Goal: Task Accomplishment & Management: Complete application form

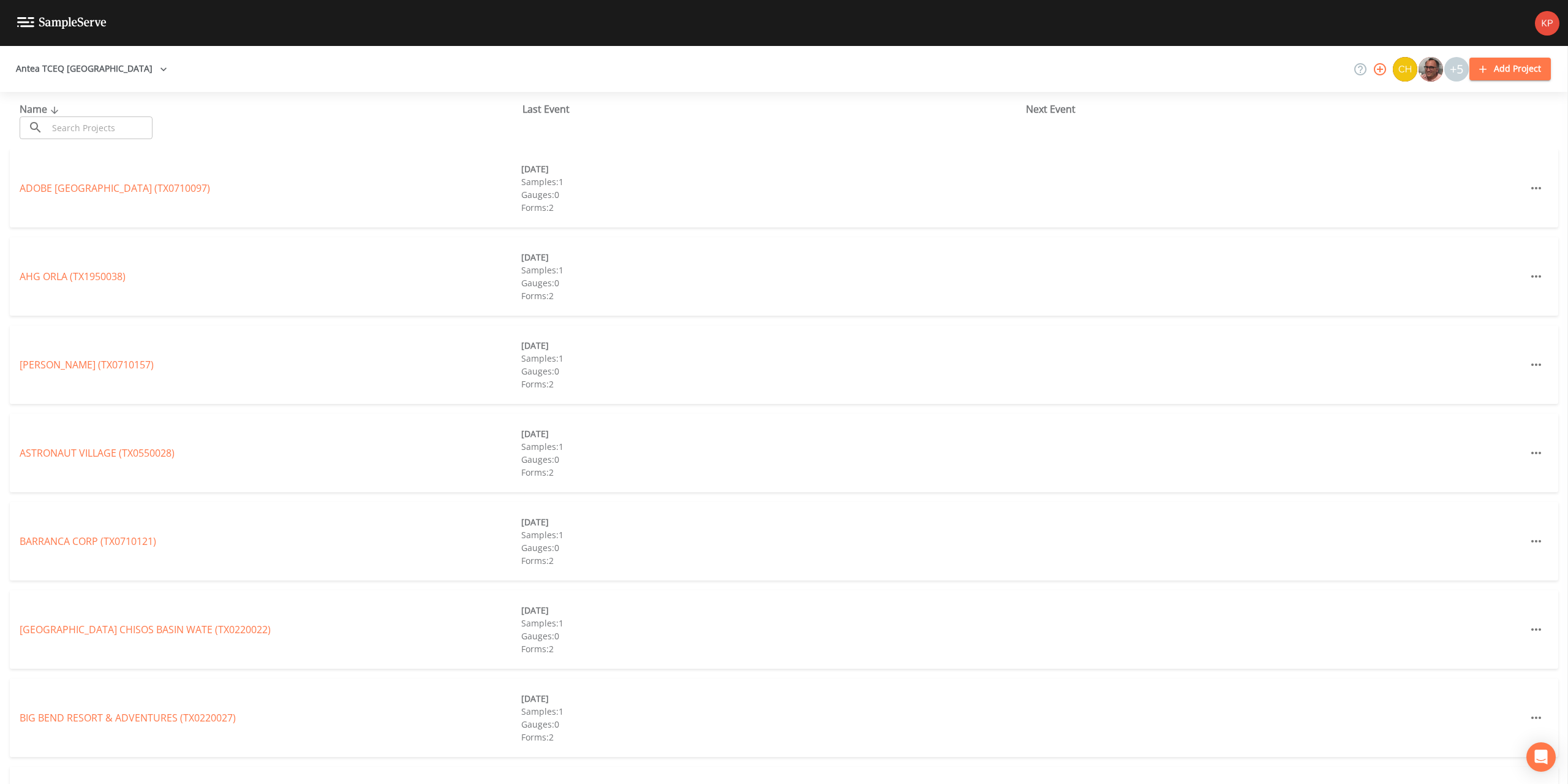
click at [108, 131] on input "text" at bounding box center [100, 127] width 105 height 23
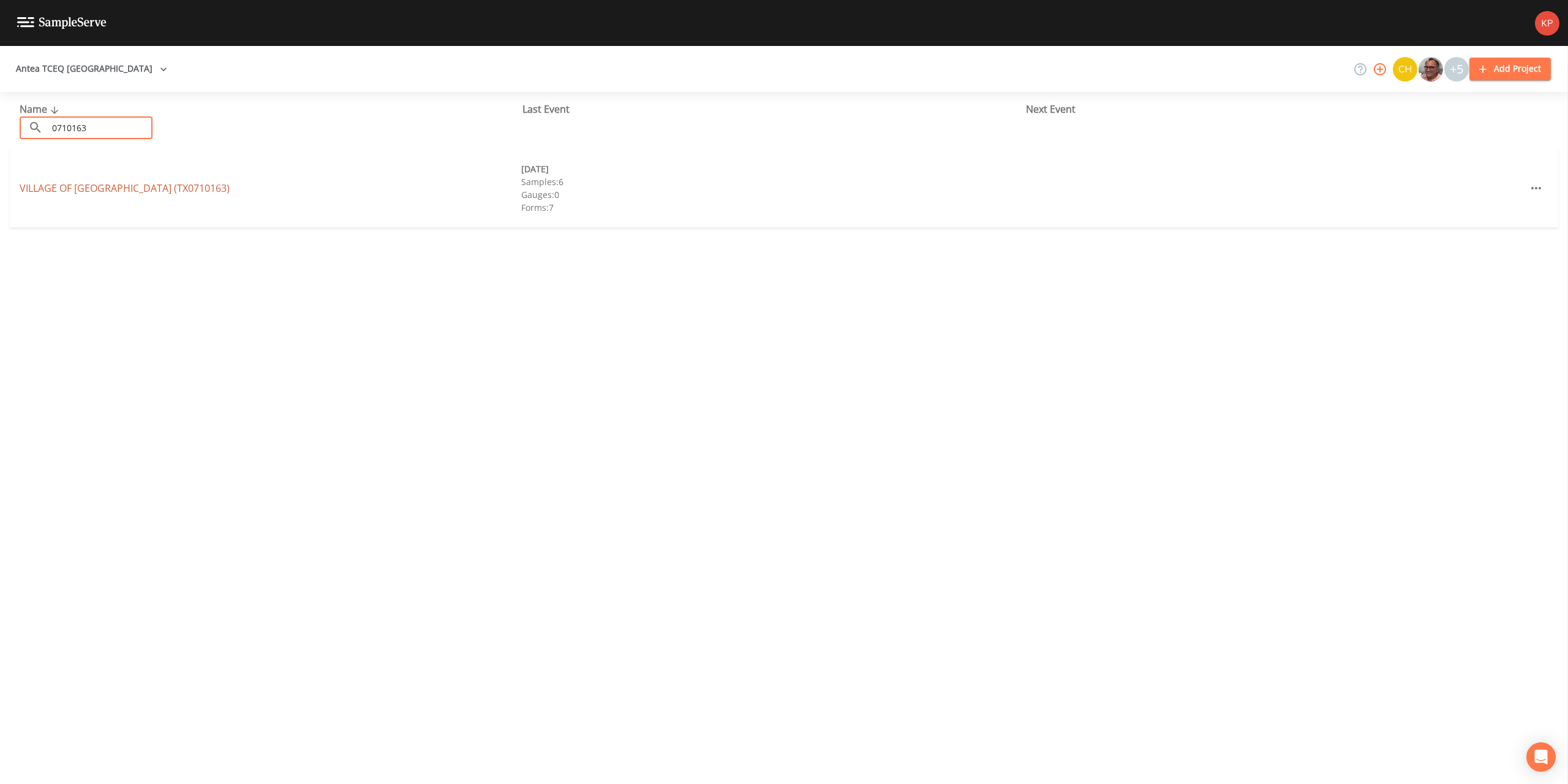
type input "0710163"
click at [86, 187] on link "VILLAGE OF [GEOGRAPHIC_DATA] (TX0710163)" at bounding box center [125, 188] width 210 height 14
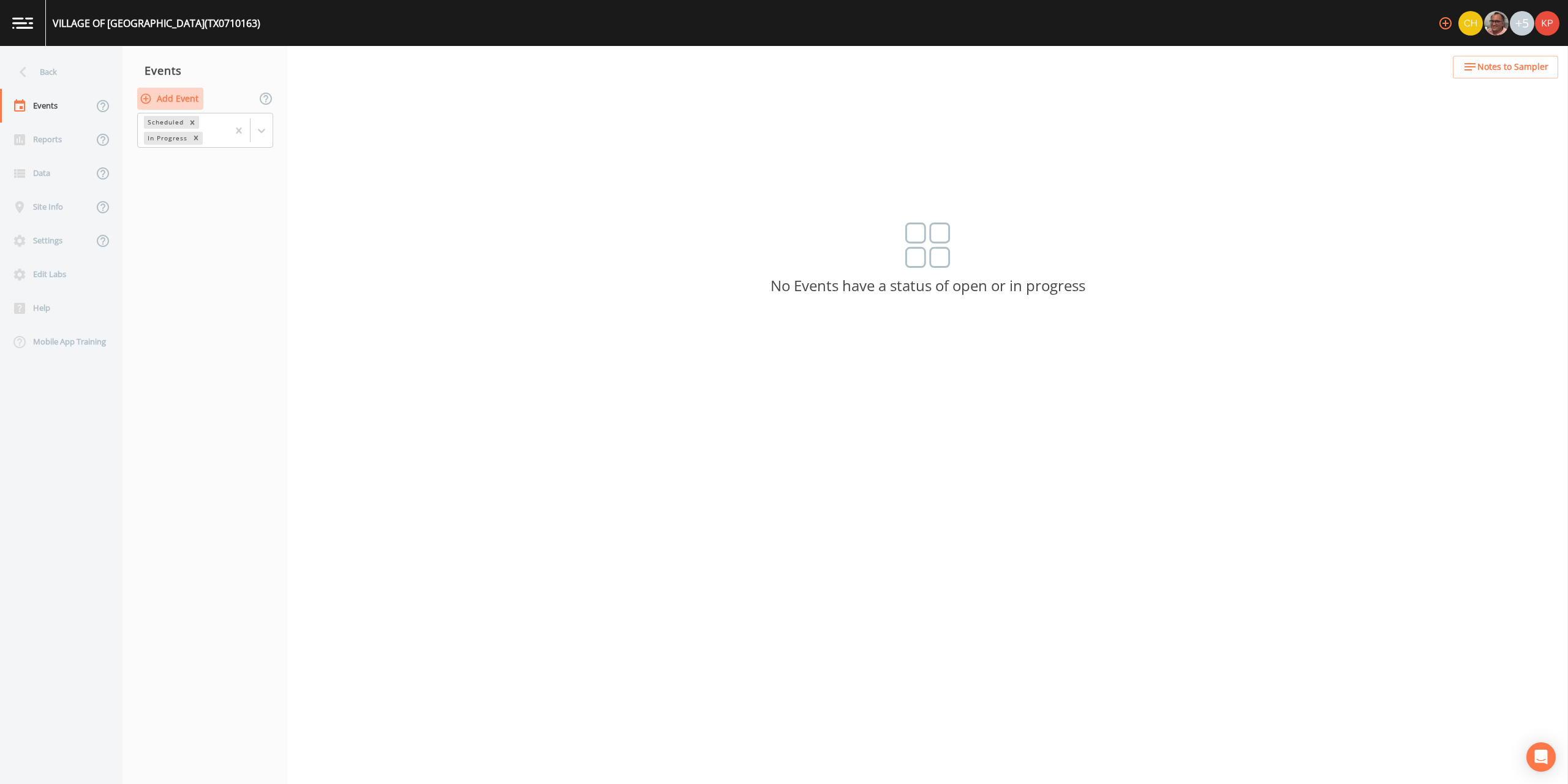
click at [148, 98] on icon "button" at bounding box center [146, 98] width 10 height 10
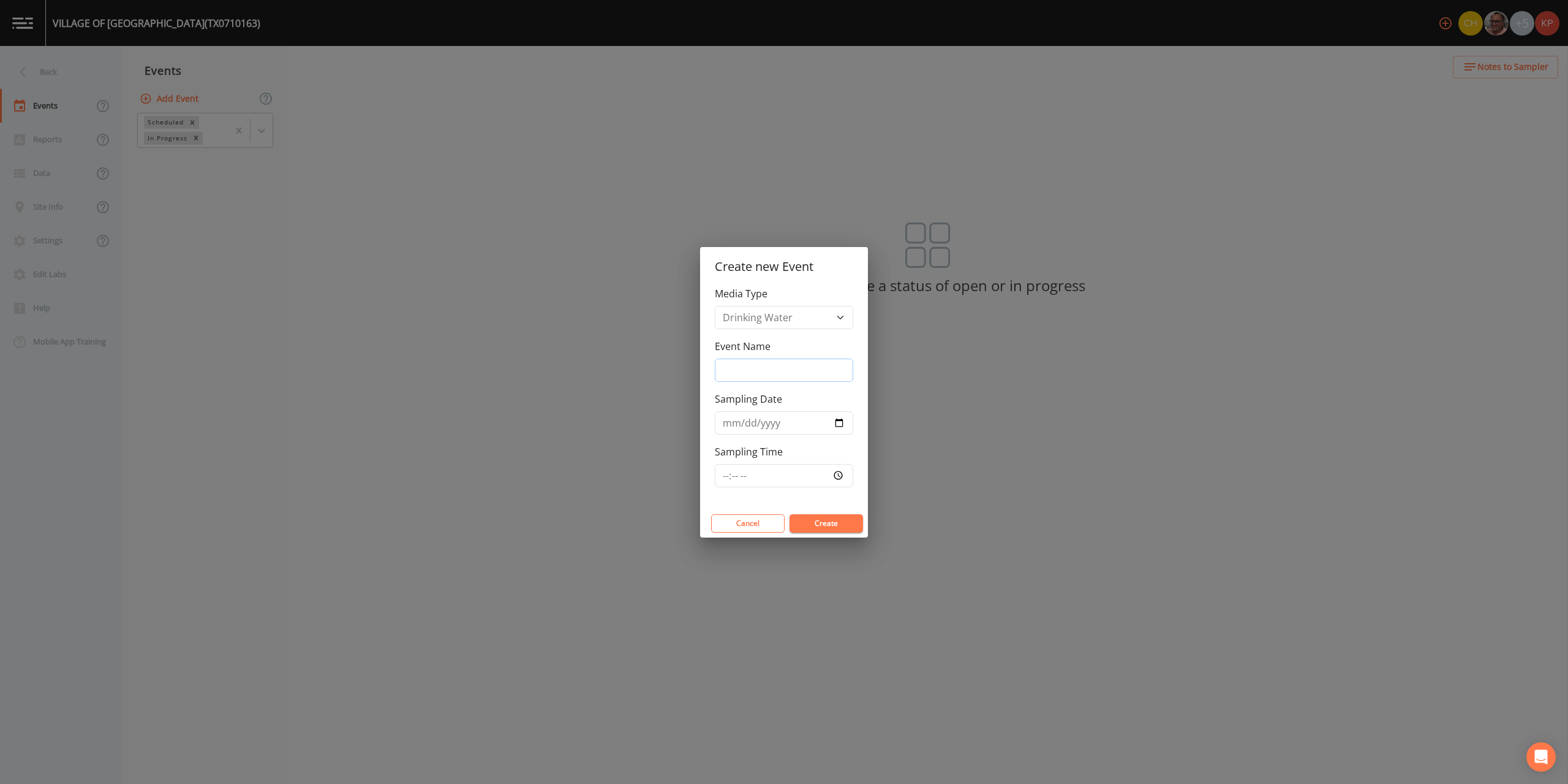
click at [740, 370] on input "Event Name" at bounding box center [784, 370] width 138 height 23
type input "3Q2025"
click at [838, 424] on input "Sampling Date" at bounding box center [784, 423] width 138 height 23
type input "[DATE]"
click at [841, 478] on input "Sampling Time" at bounding box center [784, 475] width 138 height 23
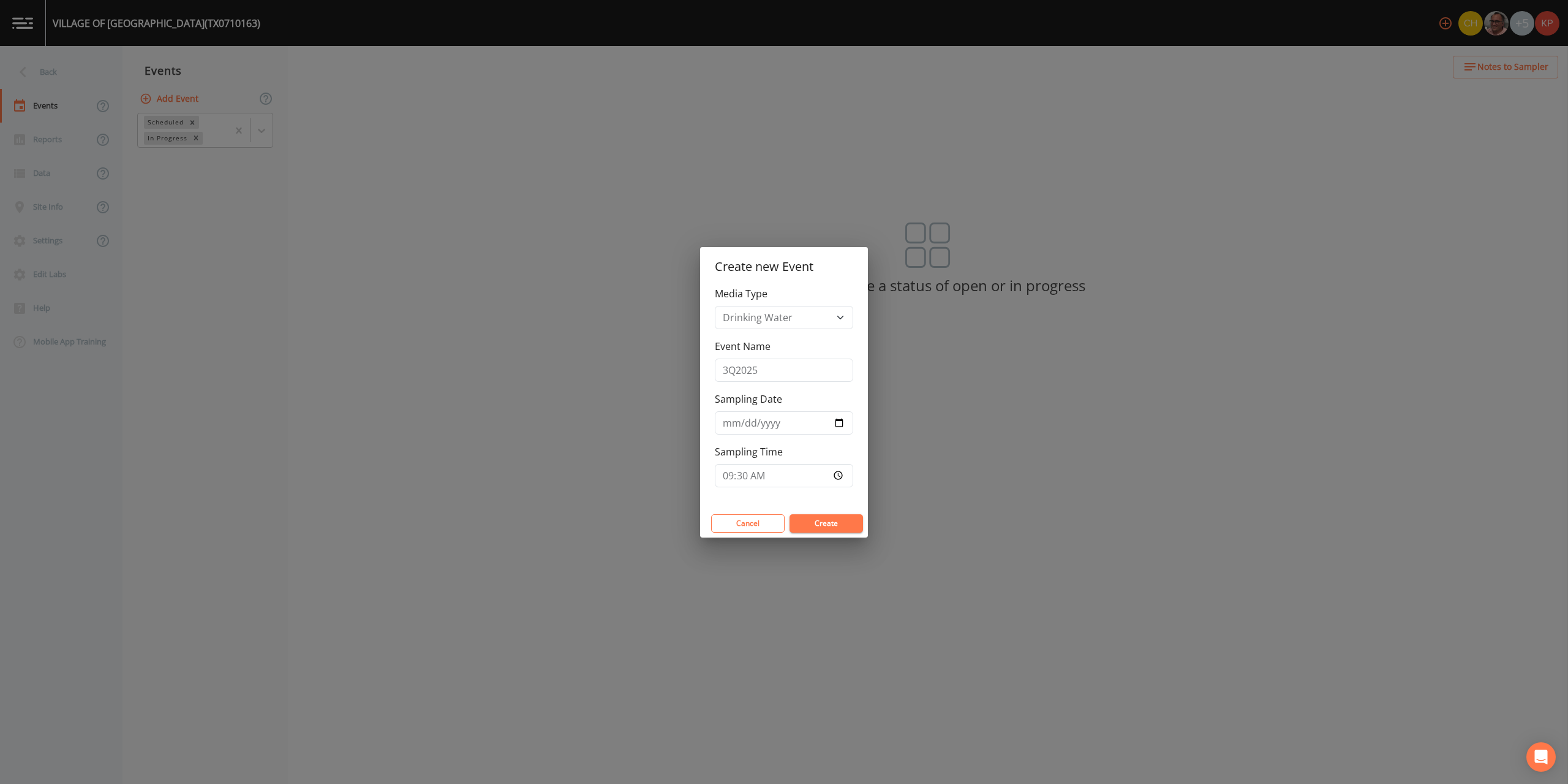
type input "09:30"
click at [829, 522] on button "Create" at bounding box center [826, 524] width 74 height 19
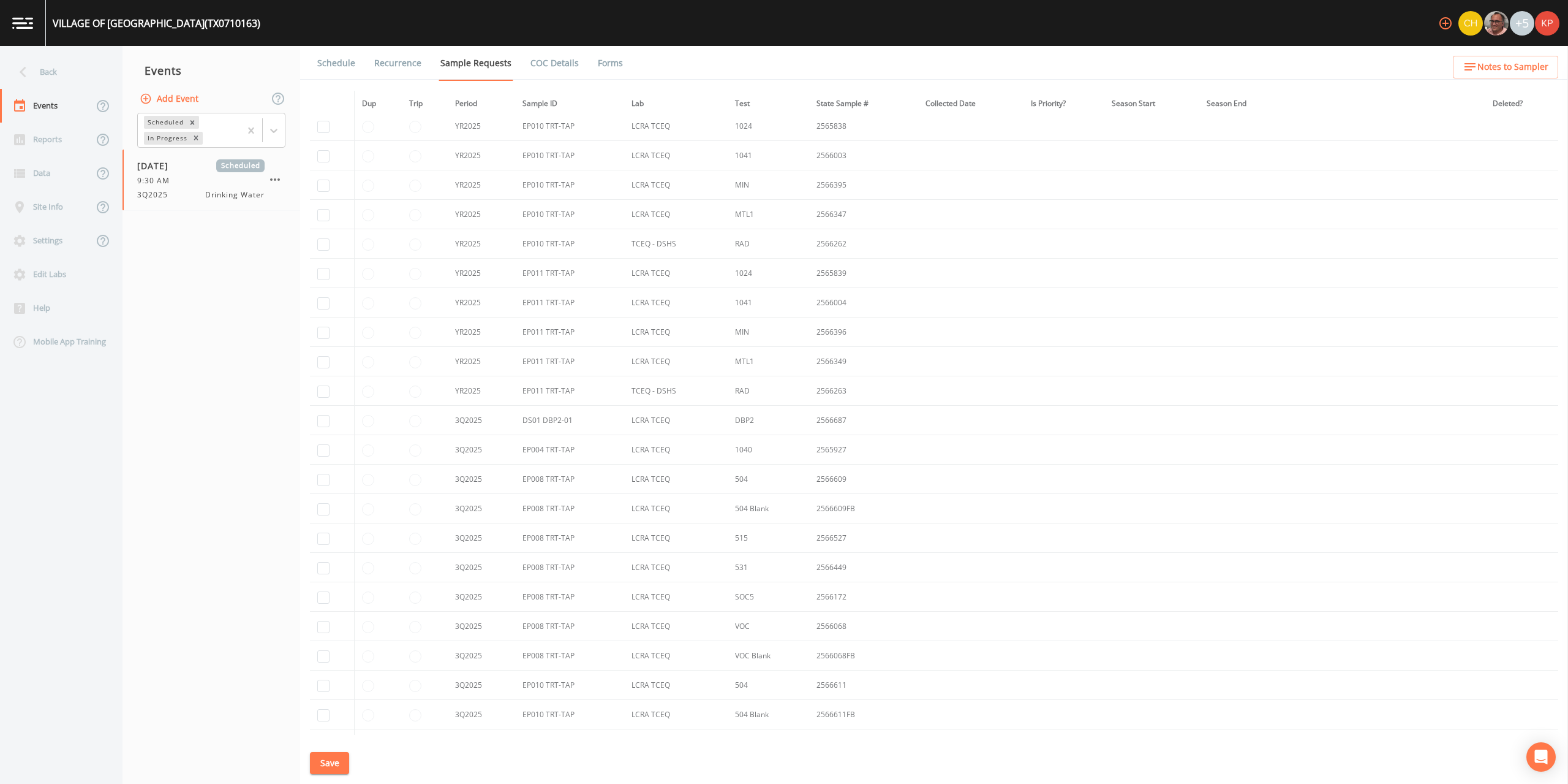
scroll to position [245, 0]
click at [321, 417] on input "checkbox" at bounding box center [323, 417] width 12 height 12
checkbox input "true"
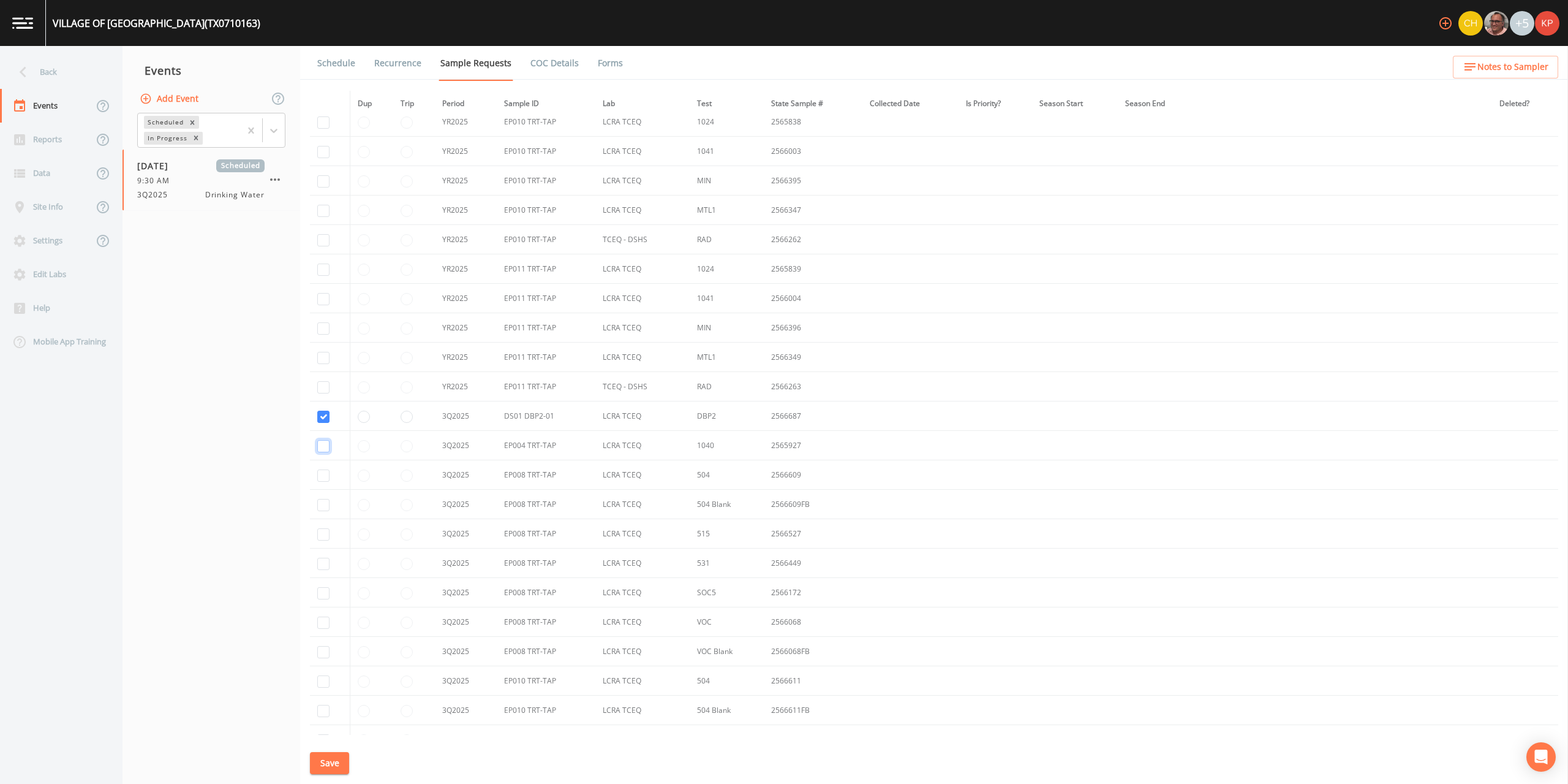
click at [324, 447] on input "checkbox" at bounding box center [323, 446] width 12 height 12
checkbox input "true"
click at [321, 474] on input "checkbox" at bounding box center [323, 475] width 12 height 12
checkbox input "true"
click at [319, 507] on input "checkbox" at bounding box center [323, 505] width 12 height 12
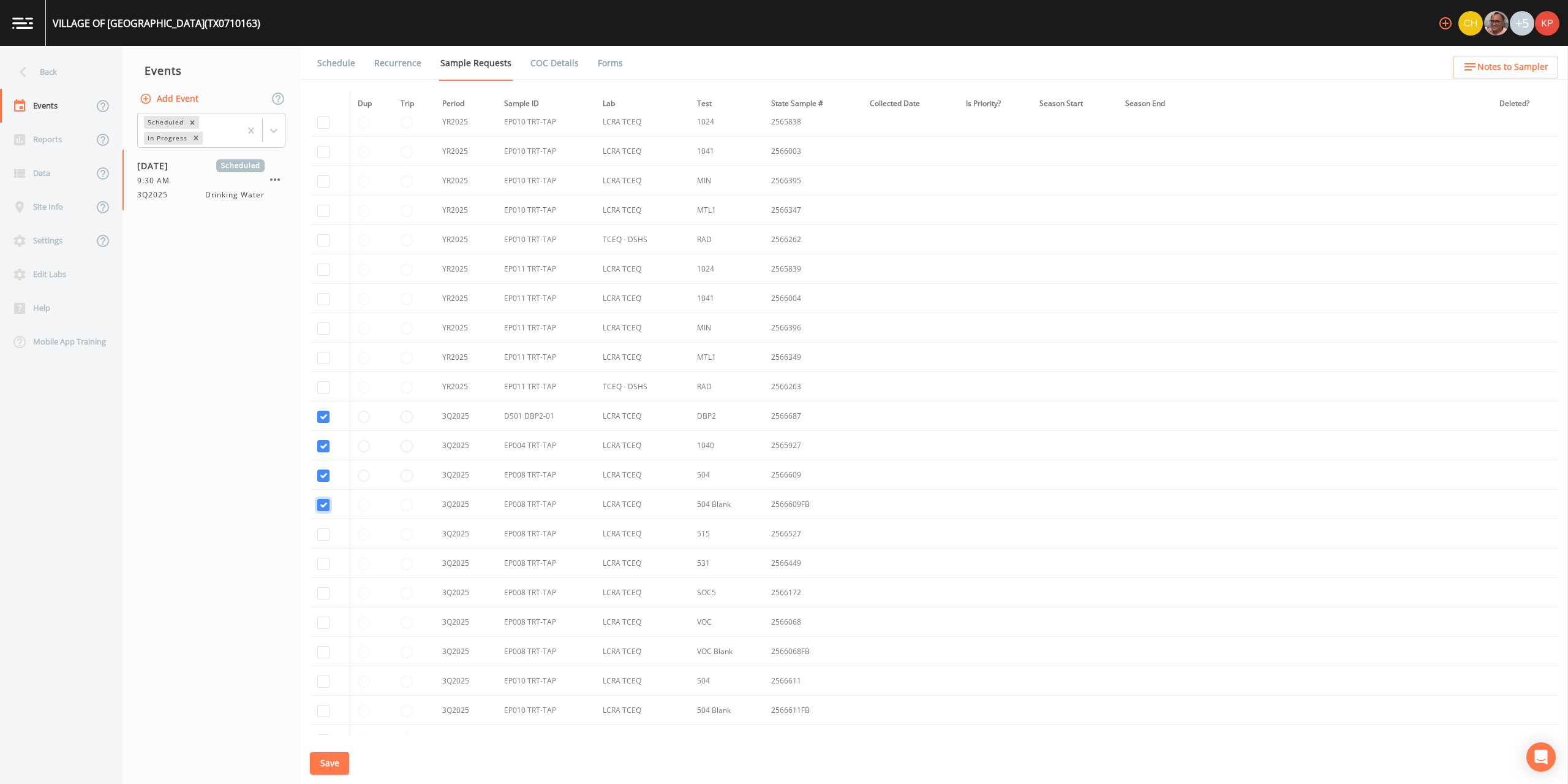
checkbox input "true"
click at [323, 537] on input "checkbox" at bounding box center [323, 535] width 12 height 12
checkbox input "true"
click at [321, 562] on input "checkbox" at bounding box center [323, 563] width 12 height 12
checkbox input "true"
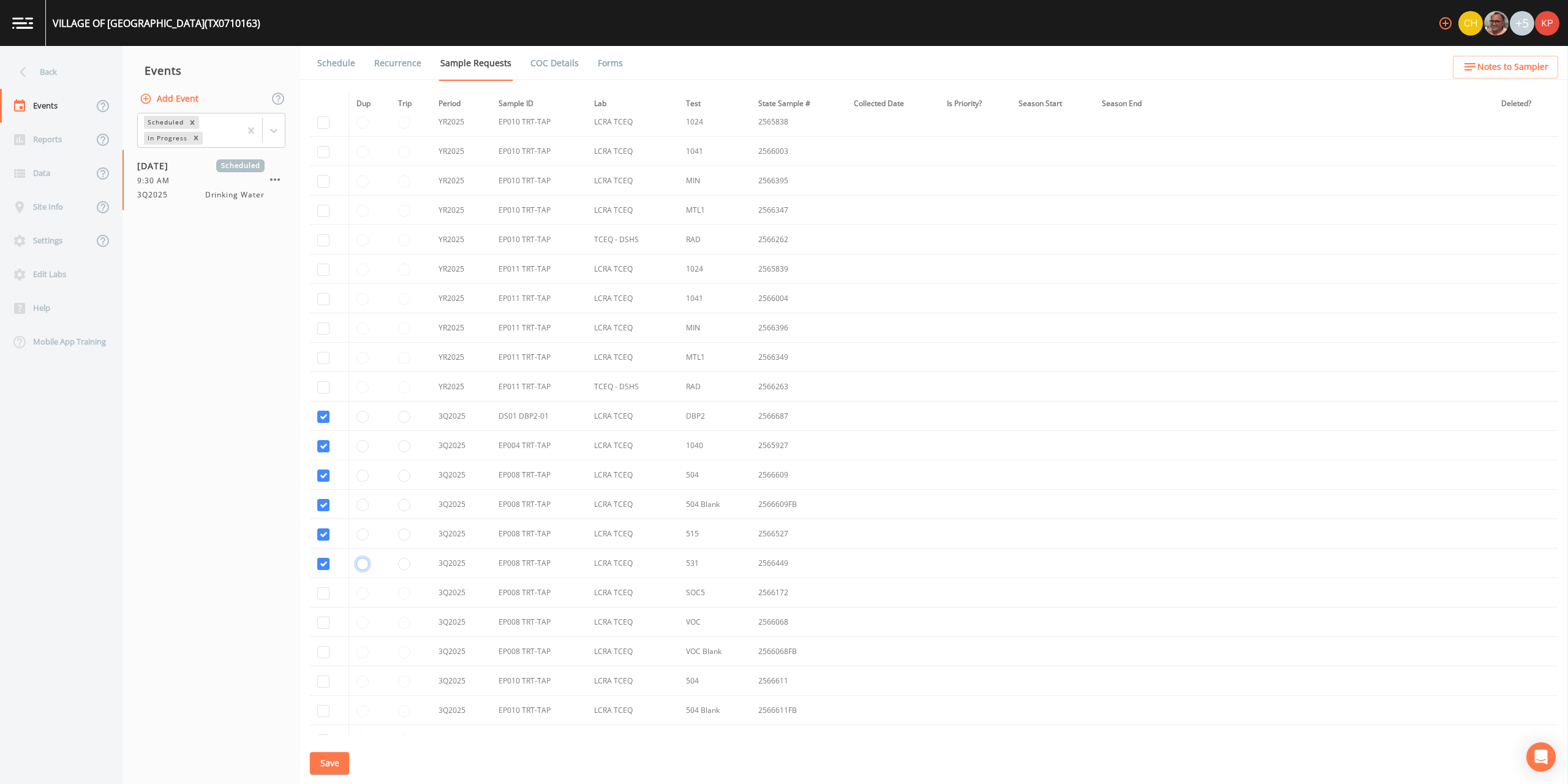
click at [361, 563] on input "radio" at bounding box center [362, 563] width 12 height 12
radio input "true"
click at [321, 595] on input "checkbox" at bounding box center [323, 593] width 12 height 12
checkbox input "true"
click at [321, 625] on input "checkbox" at bounding box center [323, 623] width 12 height 12
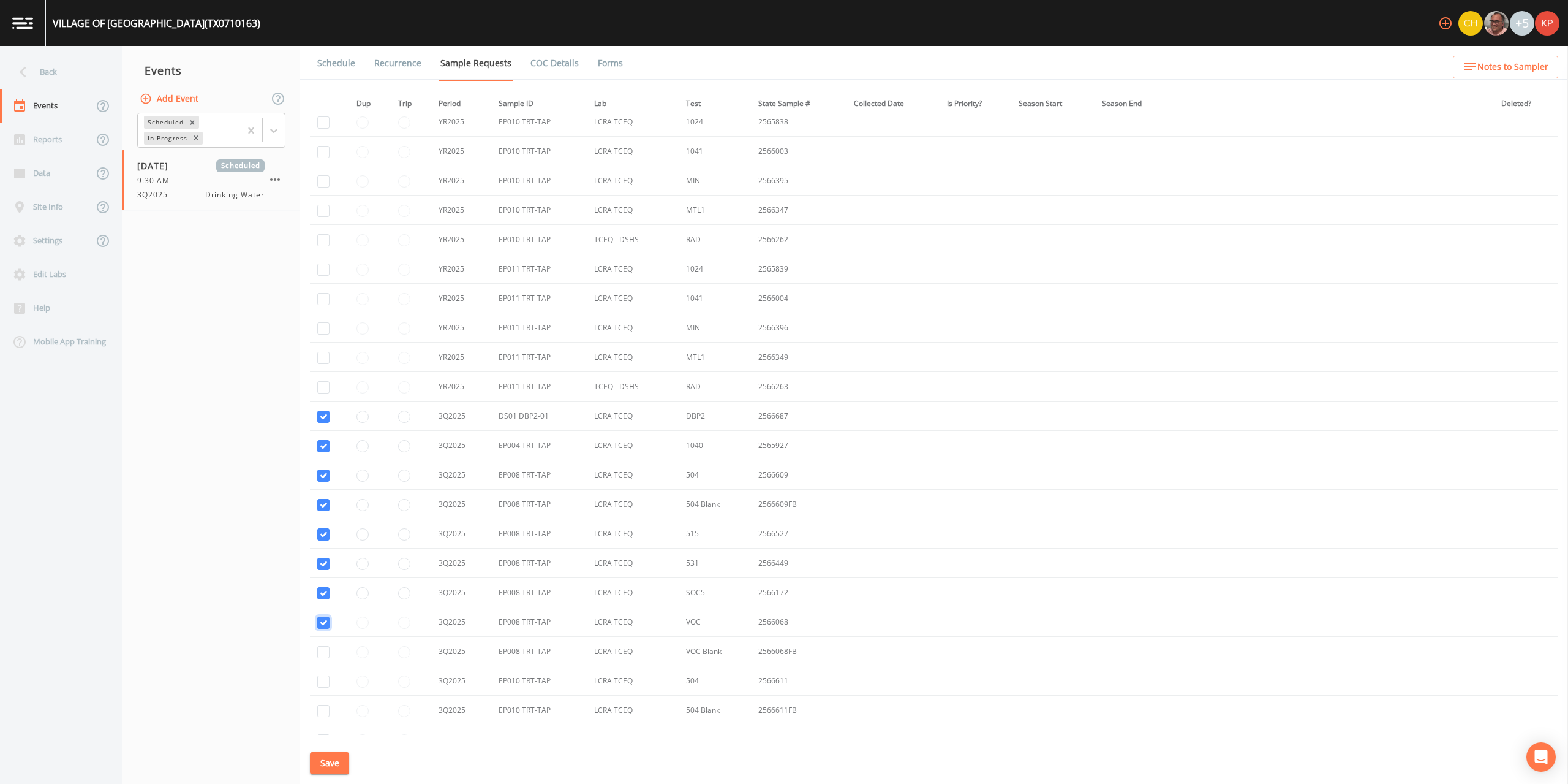
checkbox input "true"
click at [322, 653] on input "checkbox" at bounding box center [323, 652] width 12 height 12
checkbox input "true"
click at [320, 434] on input "checkbox" at bounding box center [323, 436] width 12 height 12
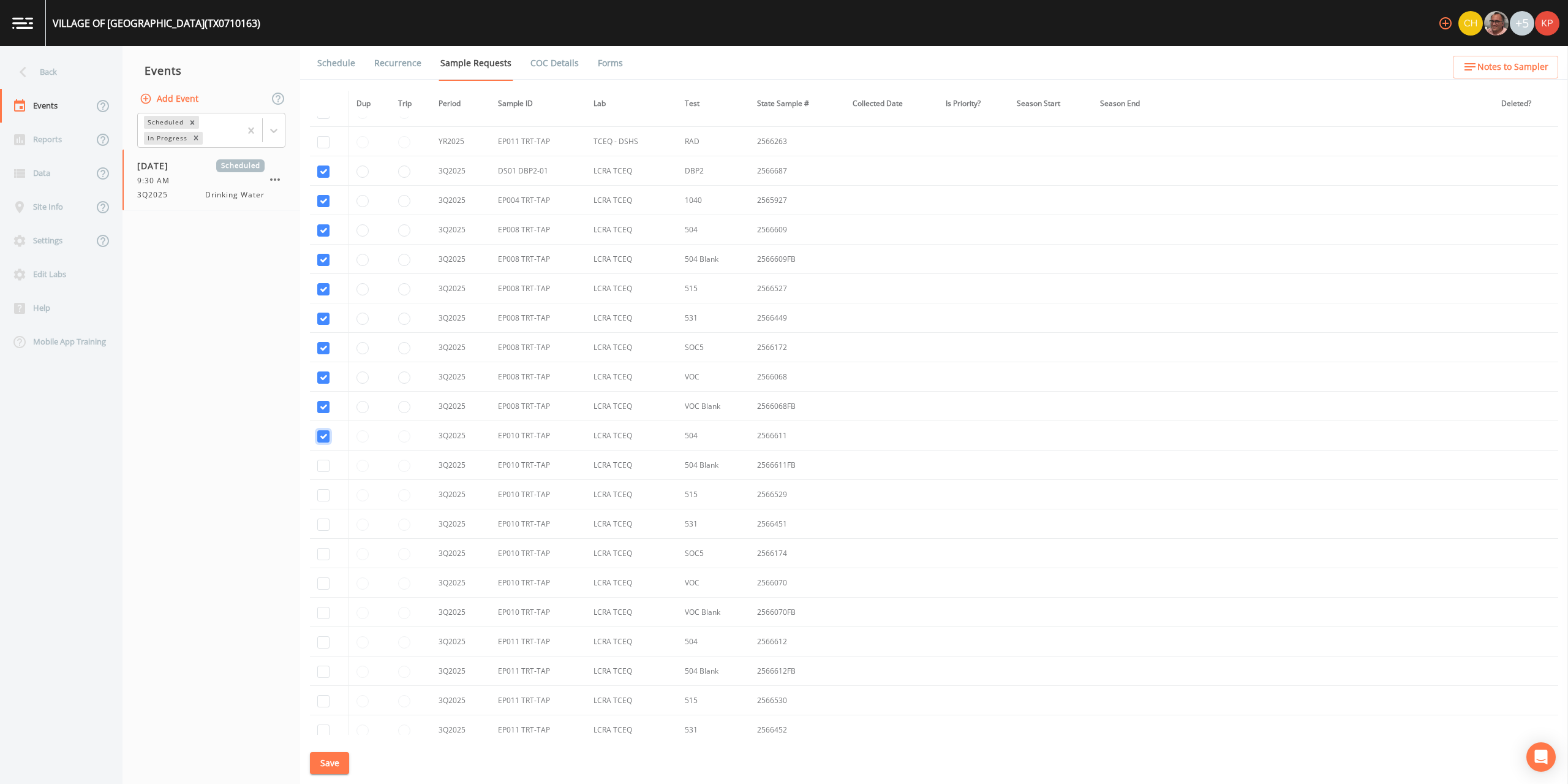
checkbox input "true"
click at [320, 464] on input "checkbox" at bounding box center [323, 466] width 12 height 12
checkbox input "true"
click at [323, 496] on input "checkbox" at bounding box center [323, 495] width 12 height 12
checkbox input "true"
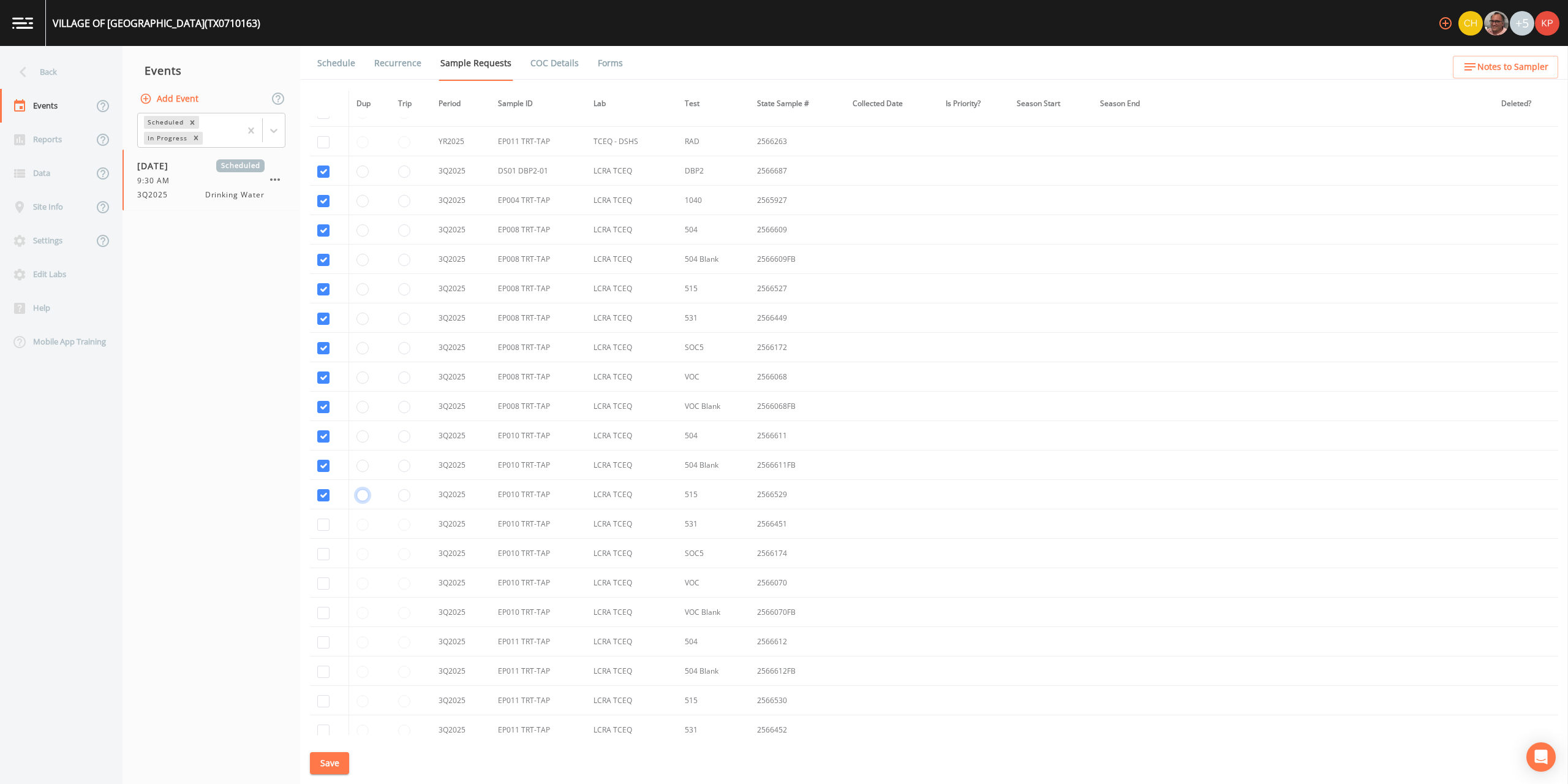
click at [361, 494] on input "radio" at bounding box center [362, 495] width 12 height 12
radio input "true"
click at [325, 523] on input "checkbox" at bounding box center [323, 524] width 12 height 12
checkbox input "true"
click at [327, 550] on input "checkbox" at bounding box center [323, 554] width 12 height 12
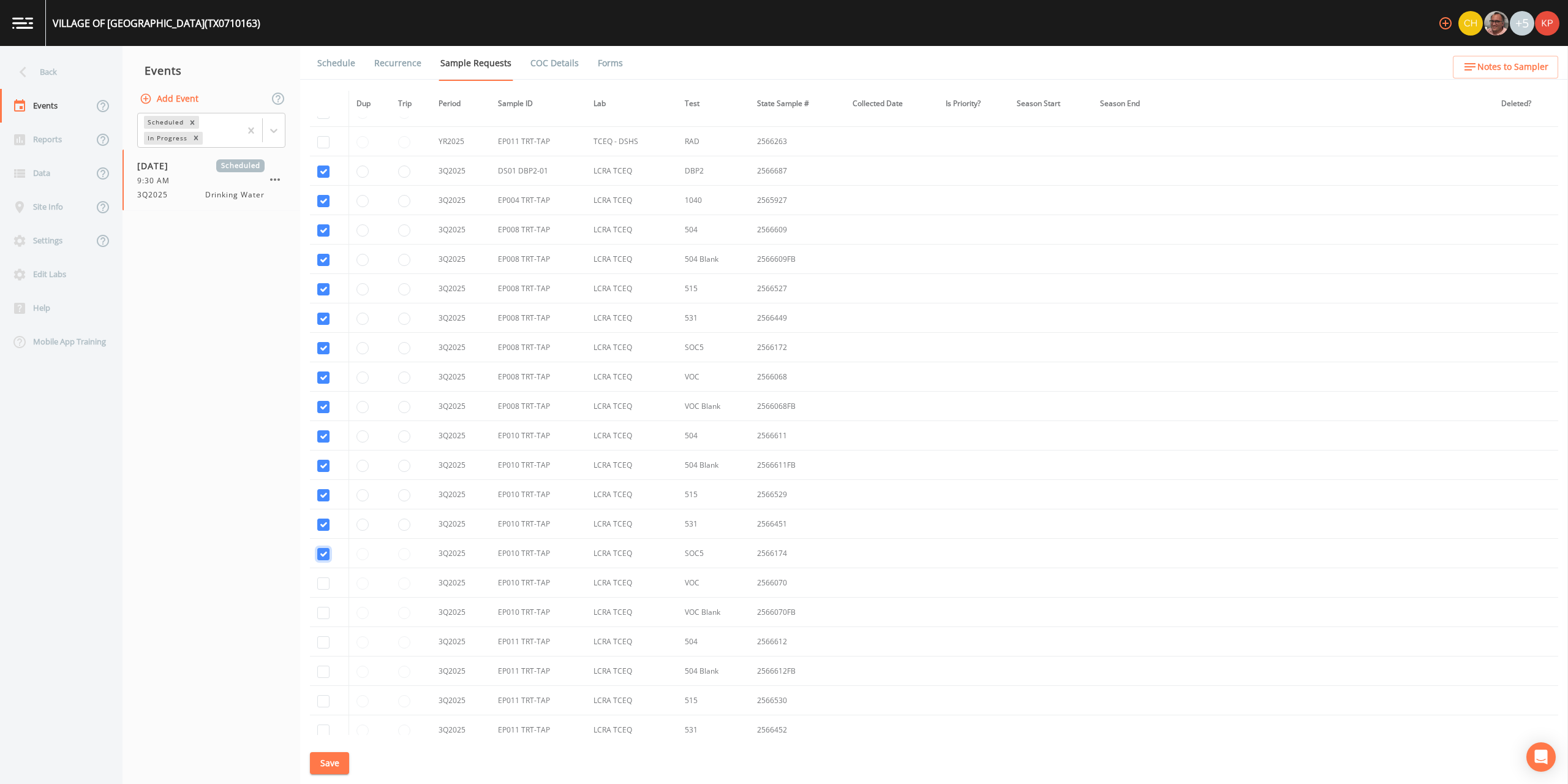
checkbox input "true"
click at [321, 583] on input "checkbox" at bounding box center [323, 583] width 12 height 12
checkbox input "true"
click at [319, 610] on input "checkbox" at bounding box center [323, 613] width 12 height 12
checkbox input "true"
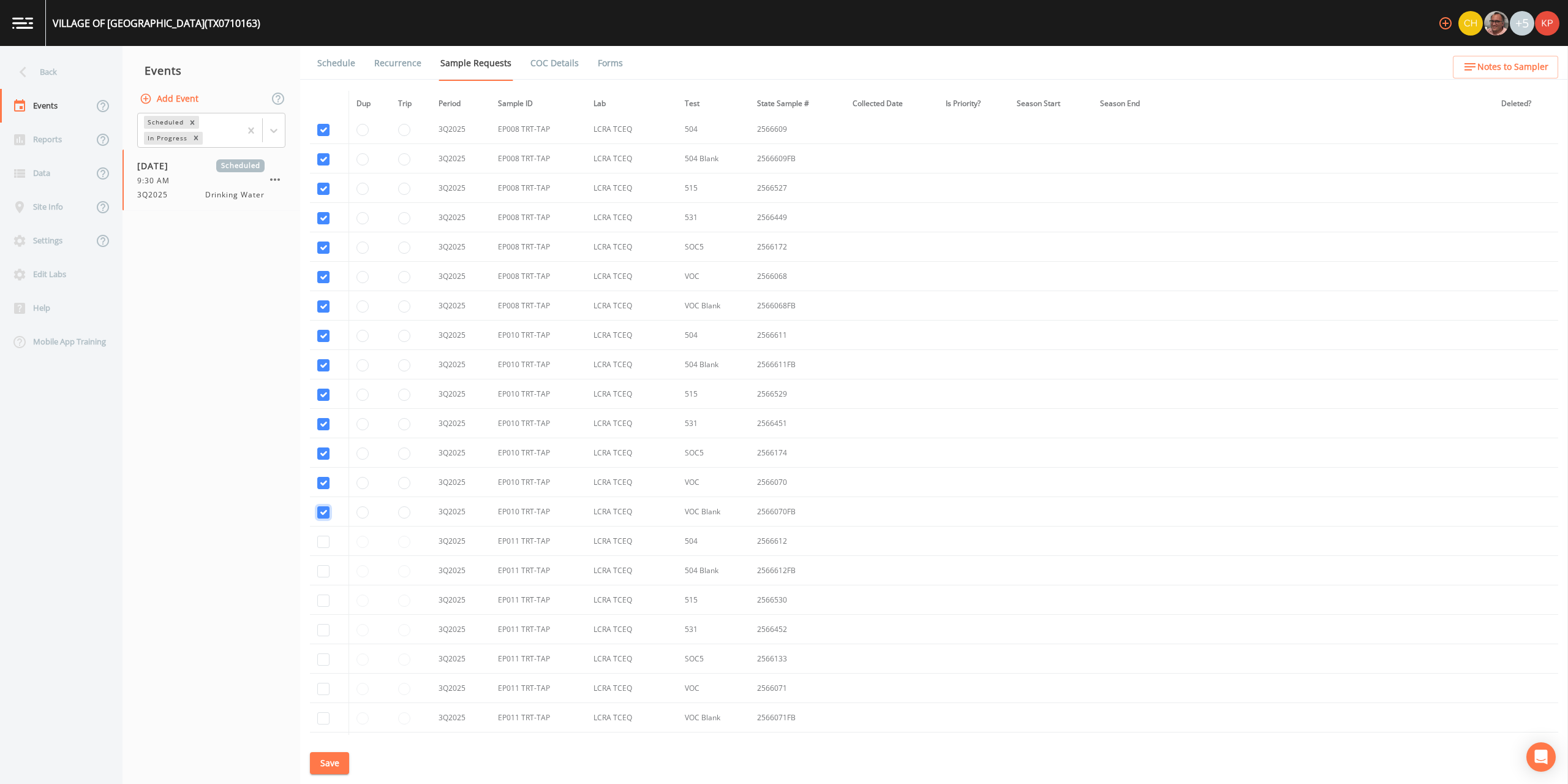
scroll to position [613, 0]
click at [324, 523] on input "checkbox" at bounding box center [323, 519] width 12 height 12
checkbox input "true"
click at [325, 549] on input "checkbox" at bounding box center [323, 549] width 12 height 12
checkbox input "true"
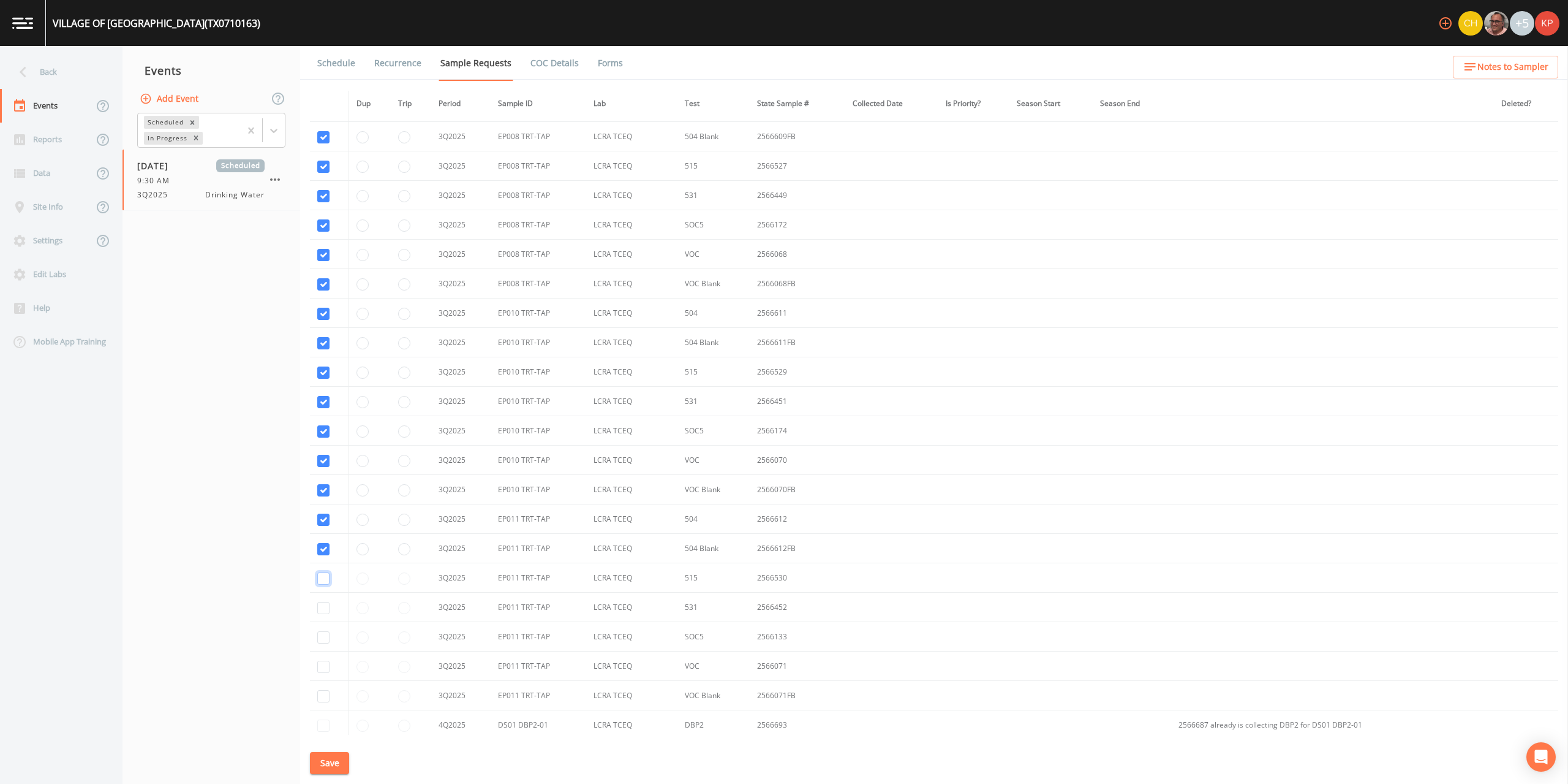
click at [322, 579] on input "checkbox" at bounding box center [323, 579] width 12 height 12
checkbox input "true"
click at [326, 610] on input "checkbox" at bounding box center [323, 608] width 12 height 12
checkbox input "true"
click at [323, 641] on input "checkbox" at bounding box center [323, 637] width 12 height 12
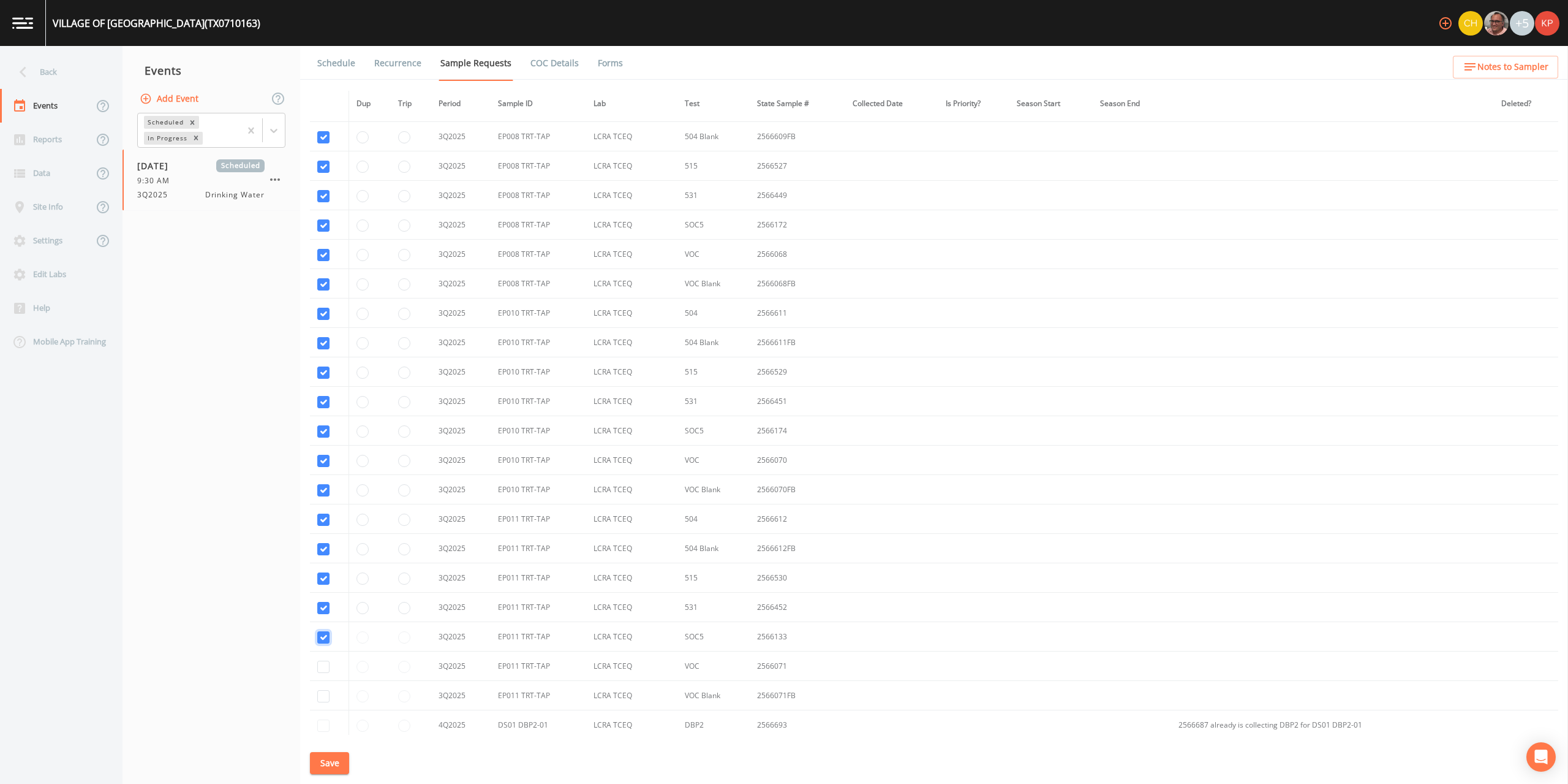
checkbox input "true"
click at [322, 666] on input "checkbox" at bounding box center [323, 667] width 12 height 12
checkbox input "true"
click at [321, 692] on input "checkbox" at bounding box center [323, 696] width 12 height 12
checkbox input "true"
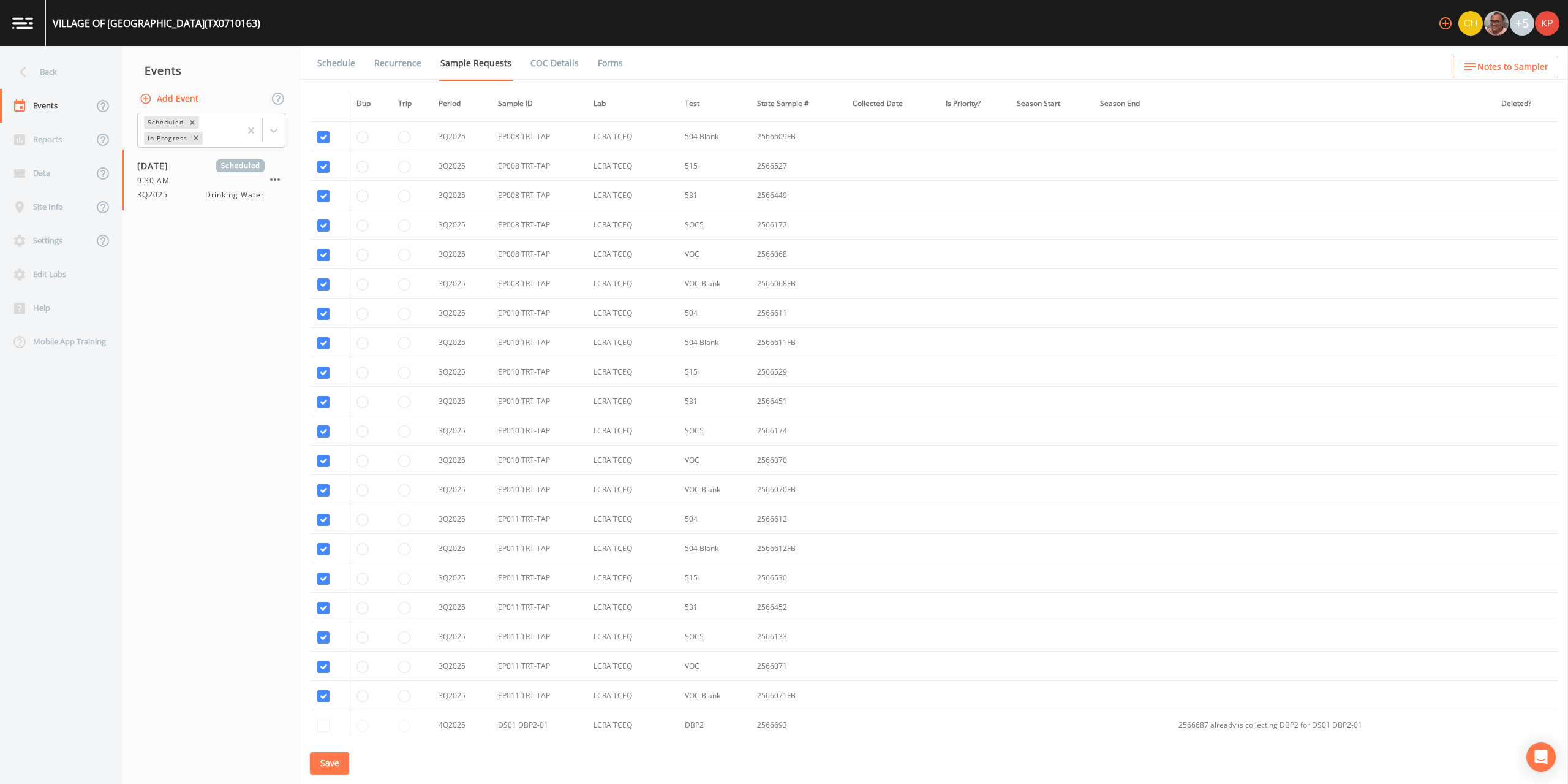
click at [324, 764] on button "Save" at bounding box center [329, 763] width 39 height 23
click at [336, 63] on link "Schedule" at bounding box center [336, 63] width 42 height 34
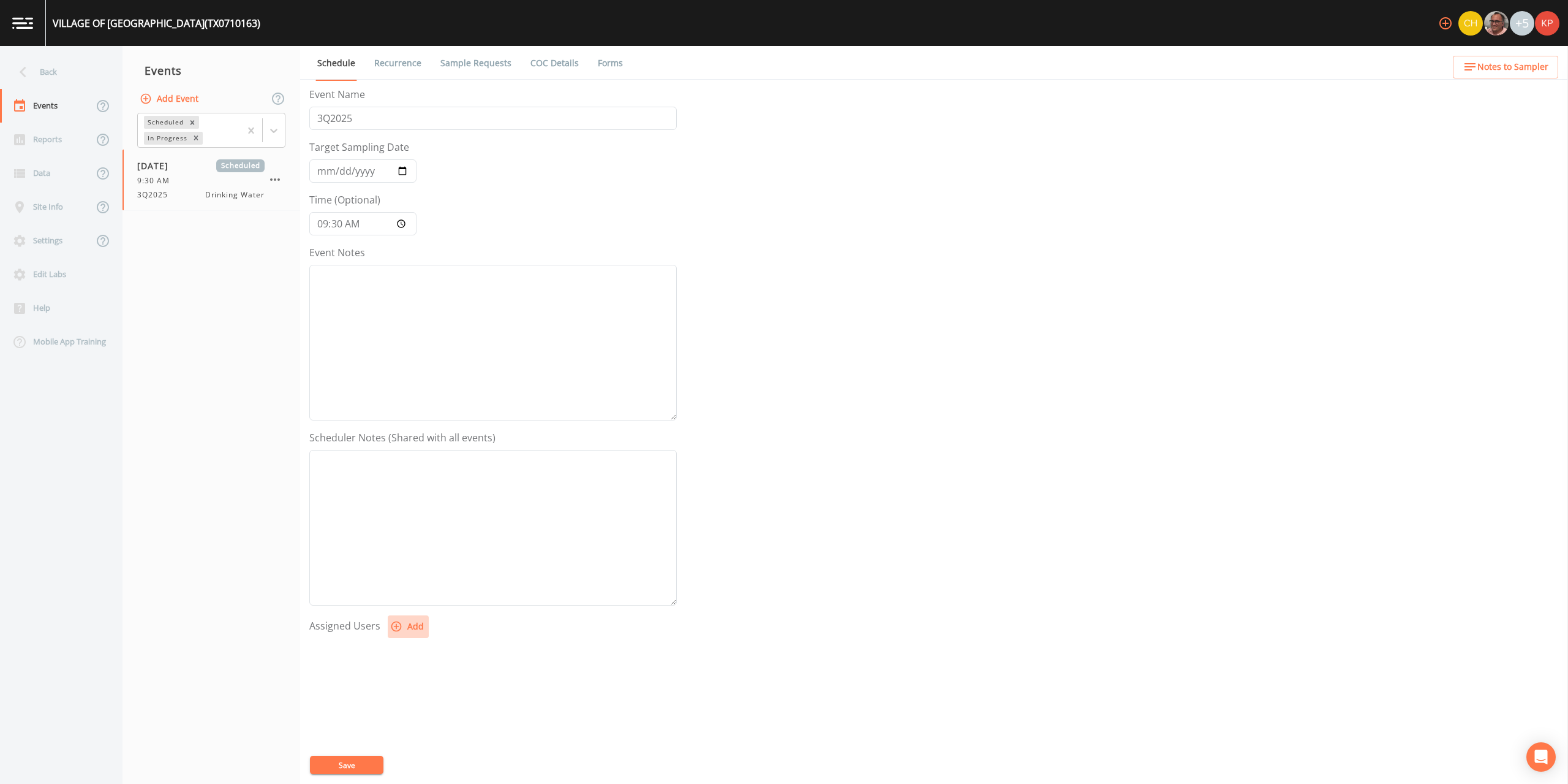
click at [394, 628] on icon "button" at bounding box center [397, 626] width 10 height 10
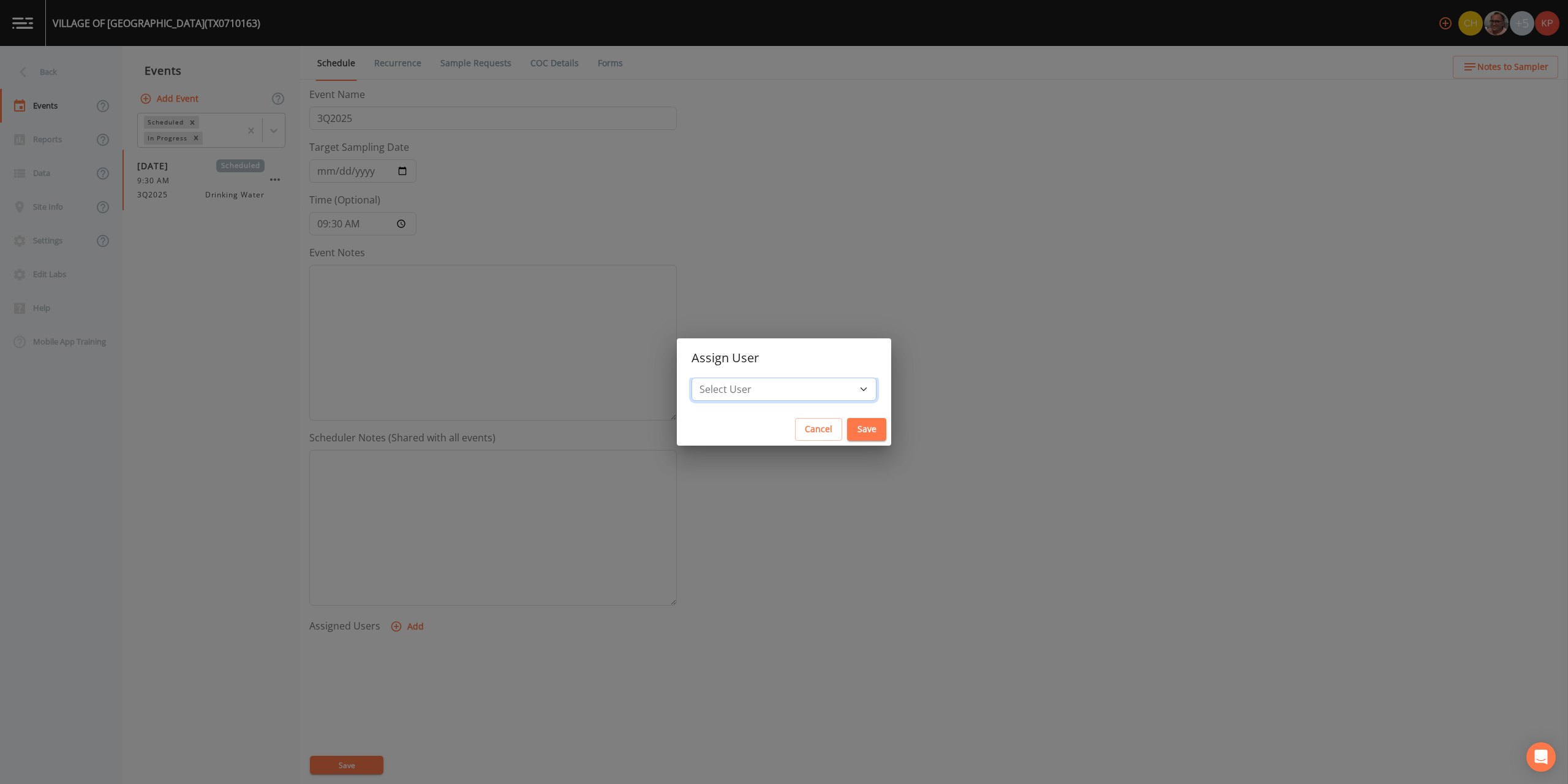
click at [823, 390] on select "Select User [PERSON_NAME] [PERSON_NAME] [PERSON_NAME] [PERSON_NAME] [PERSON_NAM…" at bounding box center [784, 389] width 185 height 23
select select "f7af0aff-814f-4e76-9497-215a20ea6cd2"
click at [730, 378] on select "Select User [PERSON_NAME] [PERSON_NAME] [PERSON_NAME] [PERSON_NAME] [PERSON_NAM…" at bounding box center [784, 389] width 185 height 23
click at [847, 431] on button "Save" at bounding box center [867, 429] width 39 height 23
select select
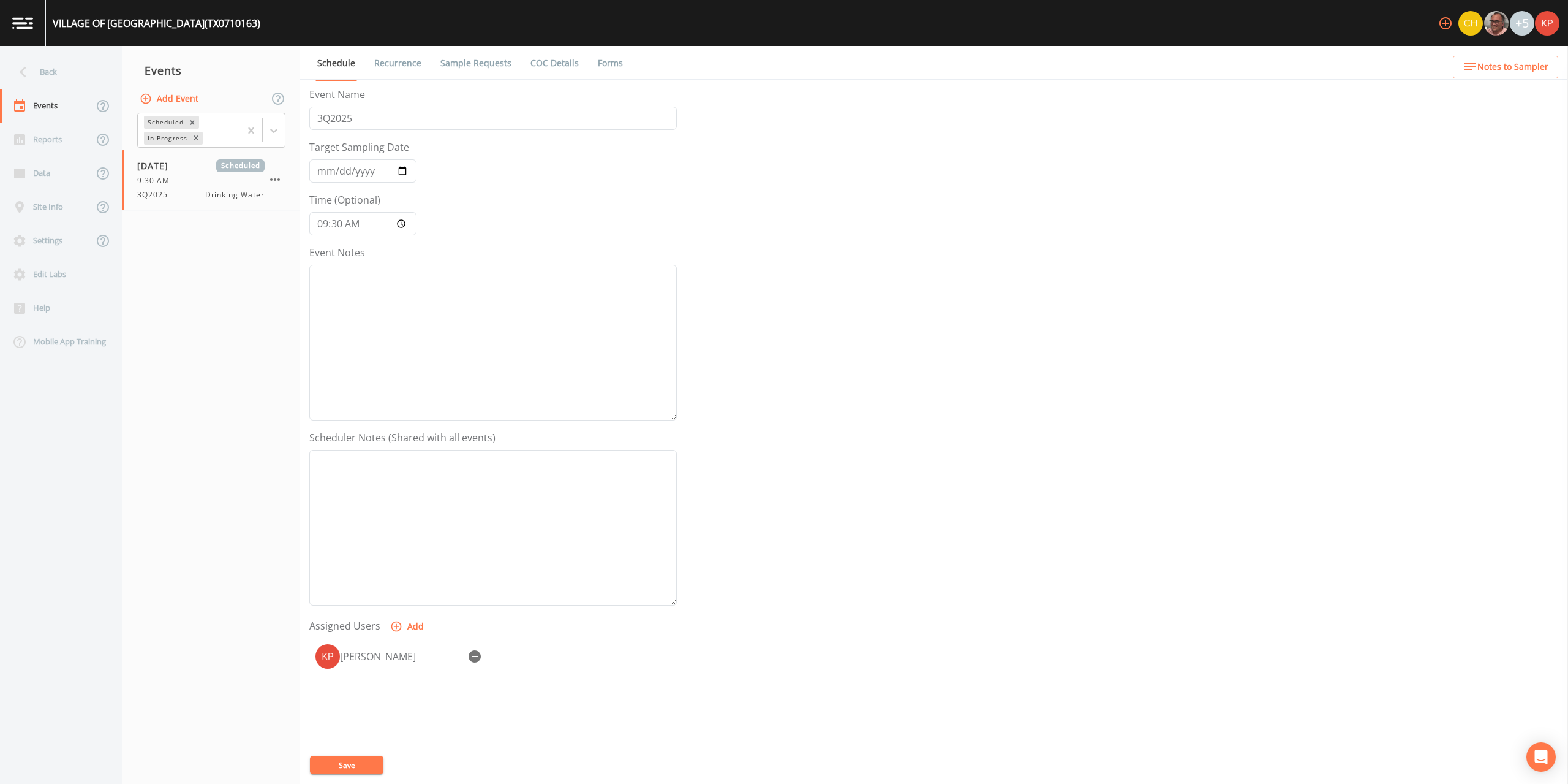
click at [338, 759] on button "Save" at bounding box center [346, 765] width 74 height 19
